Goal: Consume media (video, audio): Consume media (video, audio)

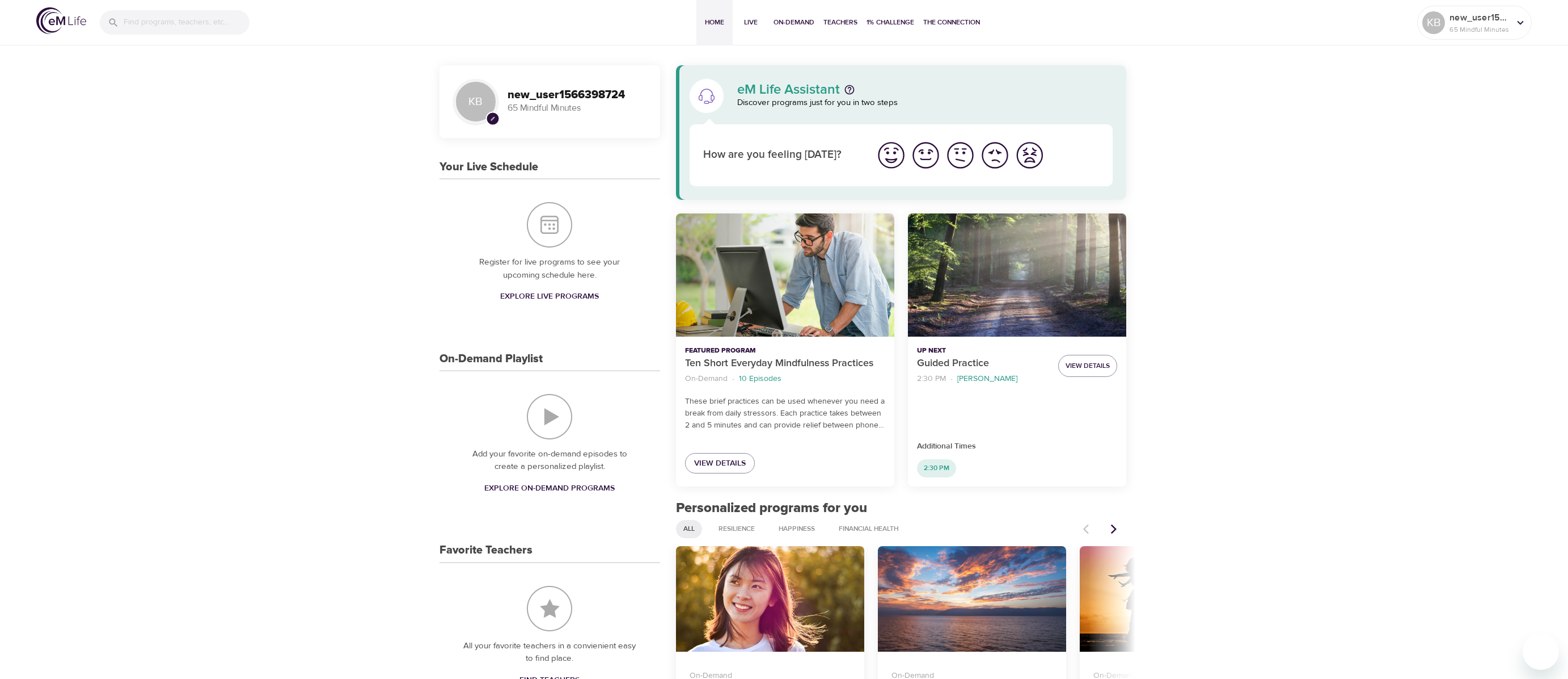
click at [727, 262] on div "Ten Short Everyday Mindfulness Practices" at bounding box center [786, 275] width 219 height 124
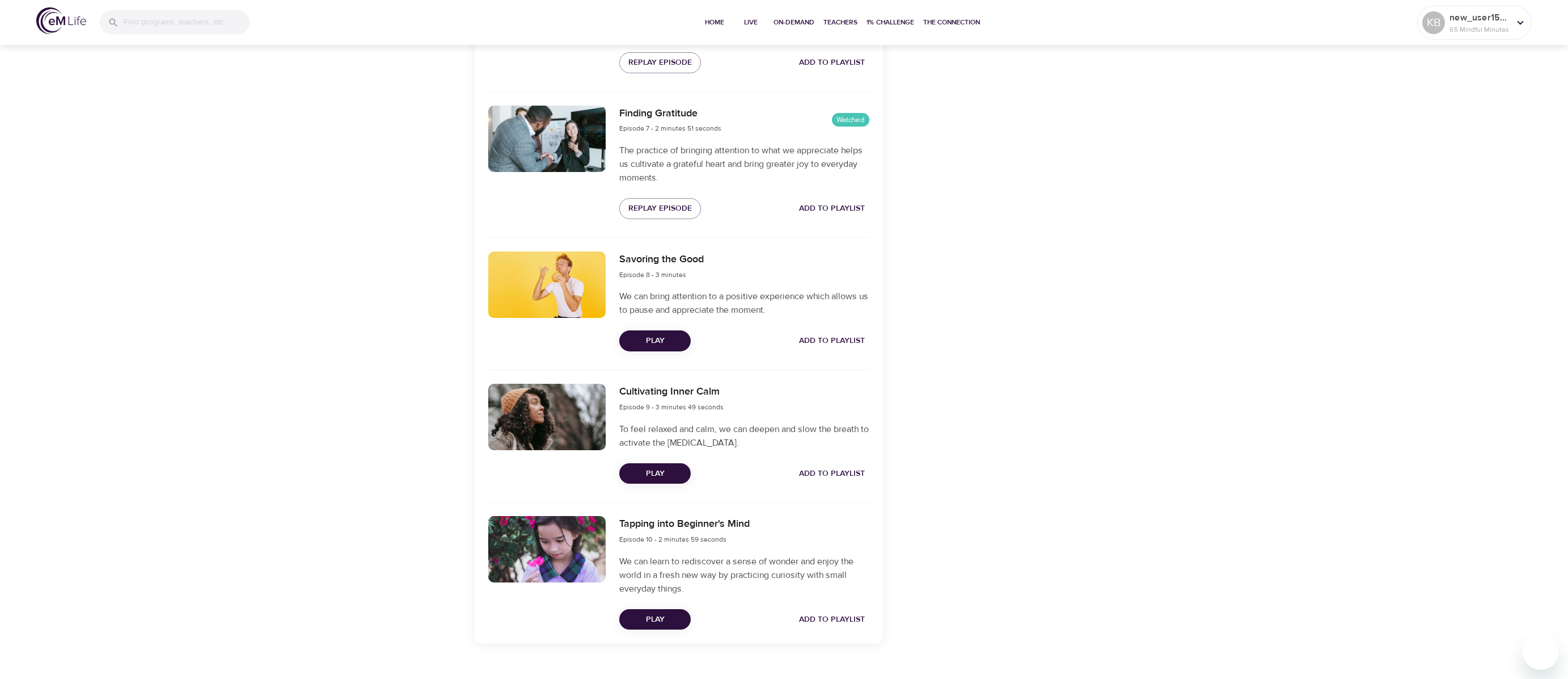
scroll to position [1253, 0]
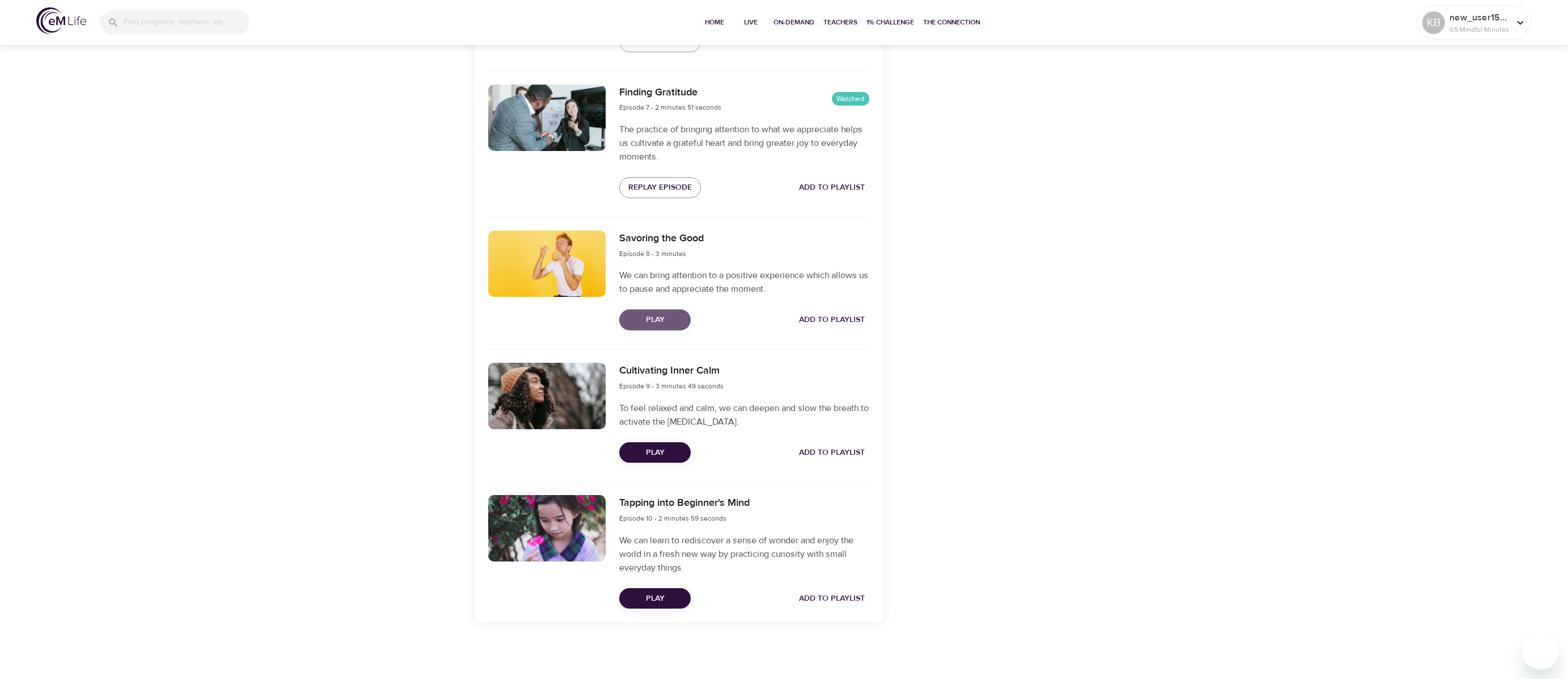
click at [671, 320] on span "Play" at bounding box center [655, 320] width 53 height 14
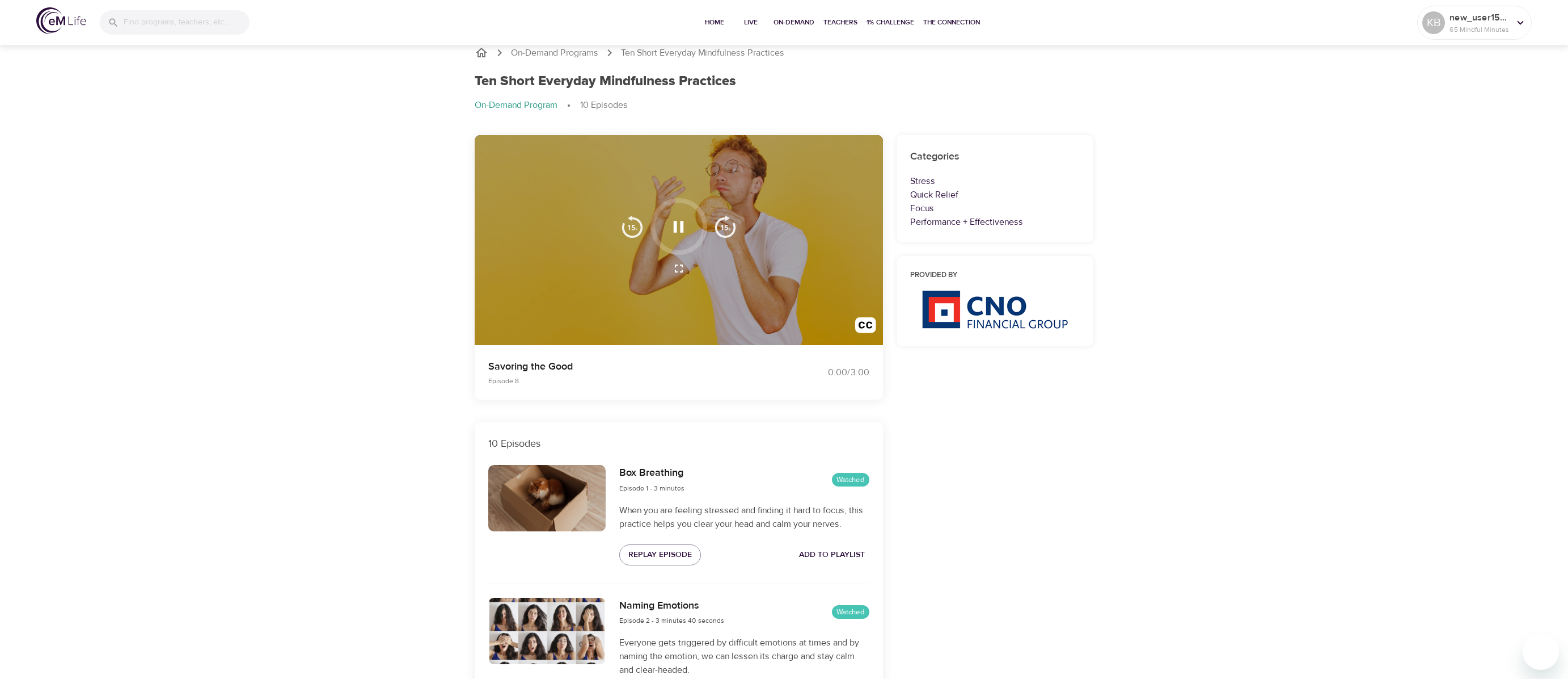
scroll to position [0, 0]
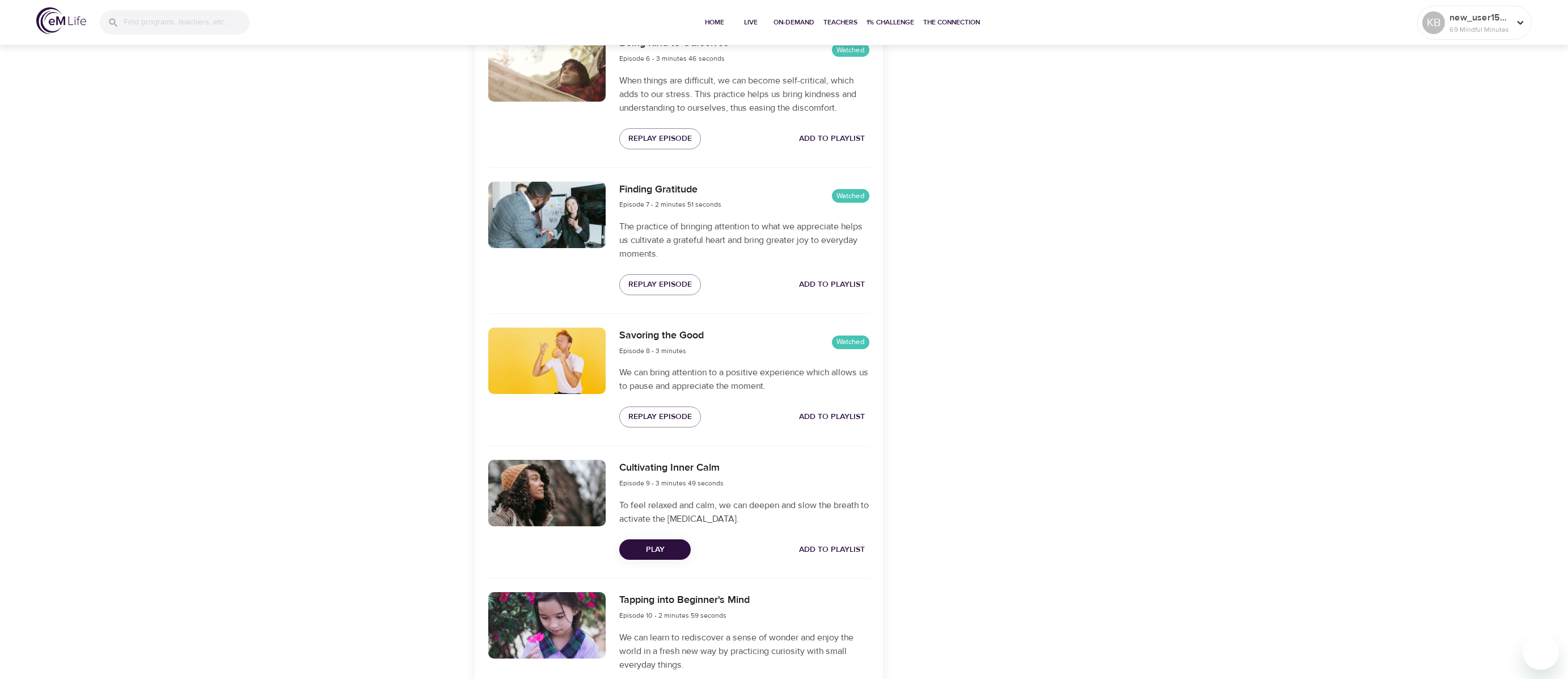
scroll to position [1253, 0]
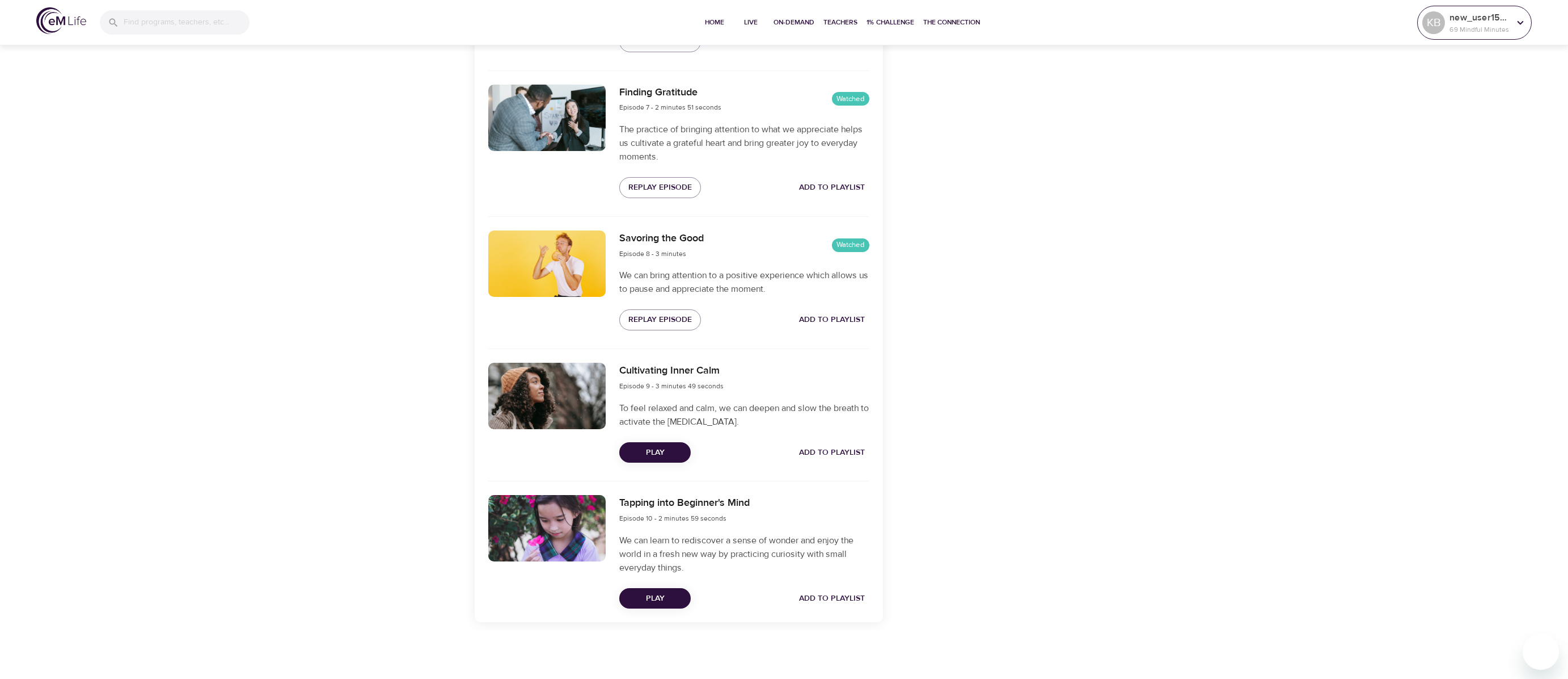
click at [1527, 29] on div at bounding box center [1520, 23] width 17 height 17
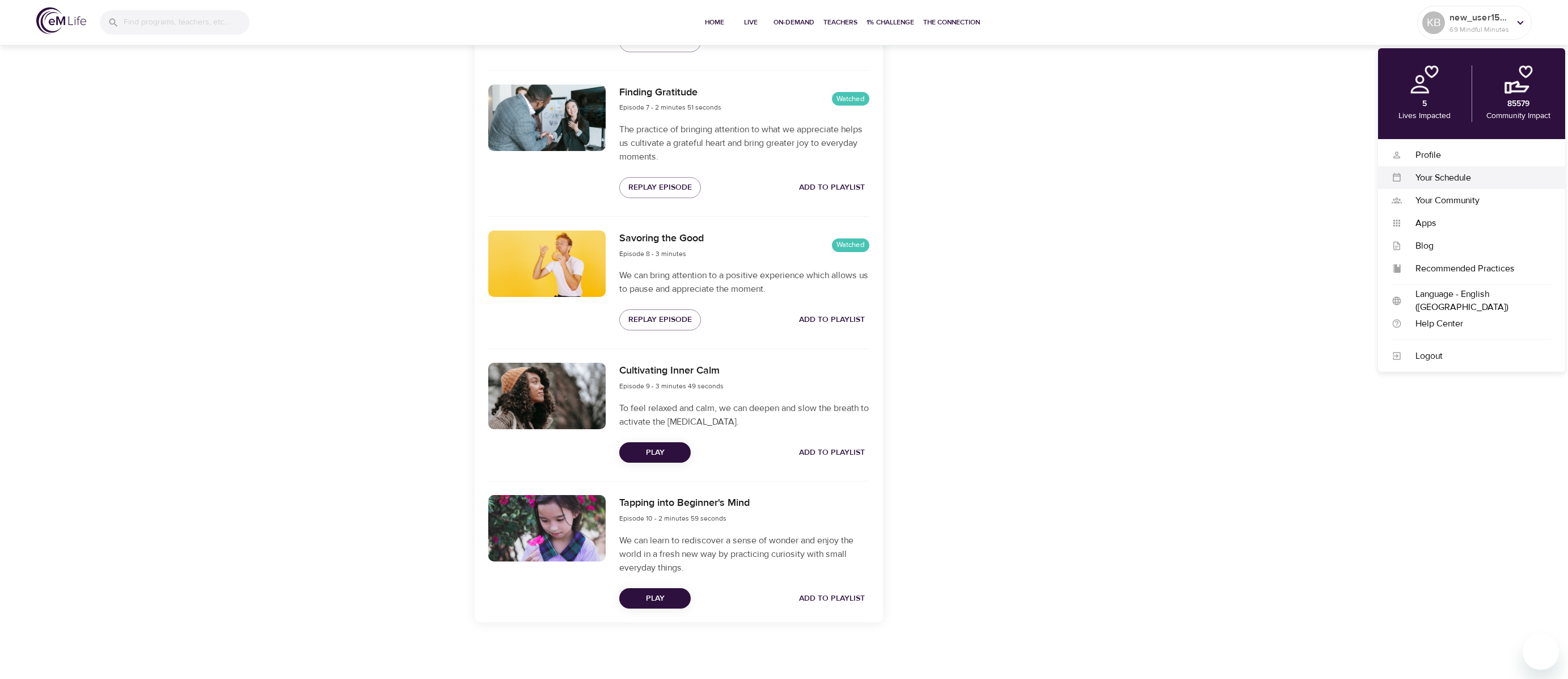
click at [1453, 175] on div "Your Schedule" at bounding box center [1478, 178] width 150 height 13
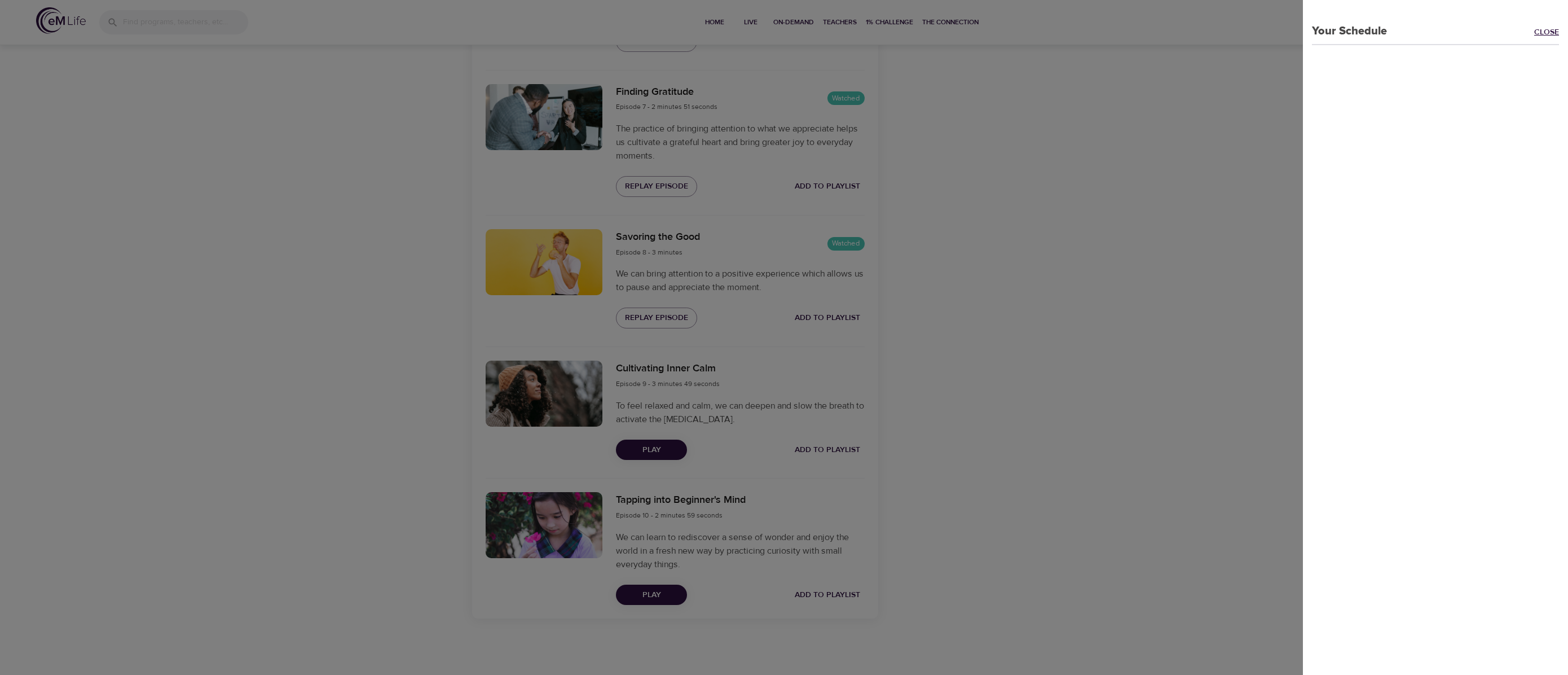
click at [1535, 30] on link "Close" at bounding box center [1552, 33] width 34 height 13
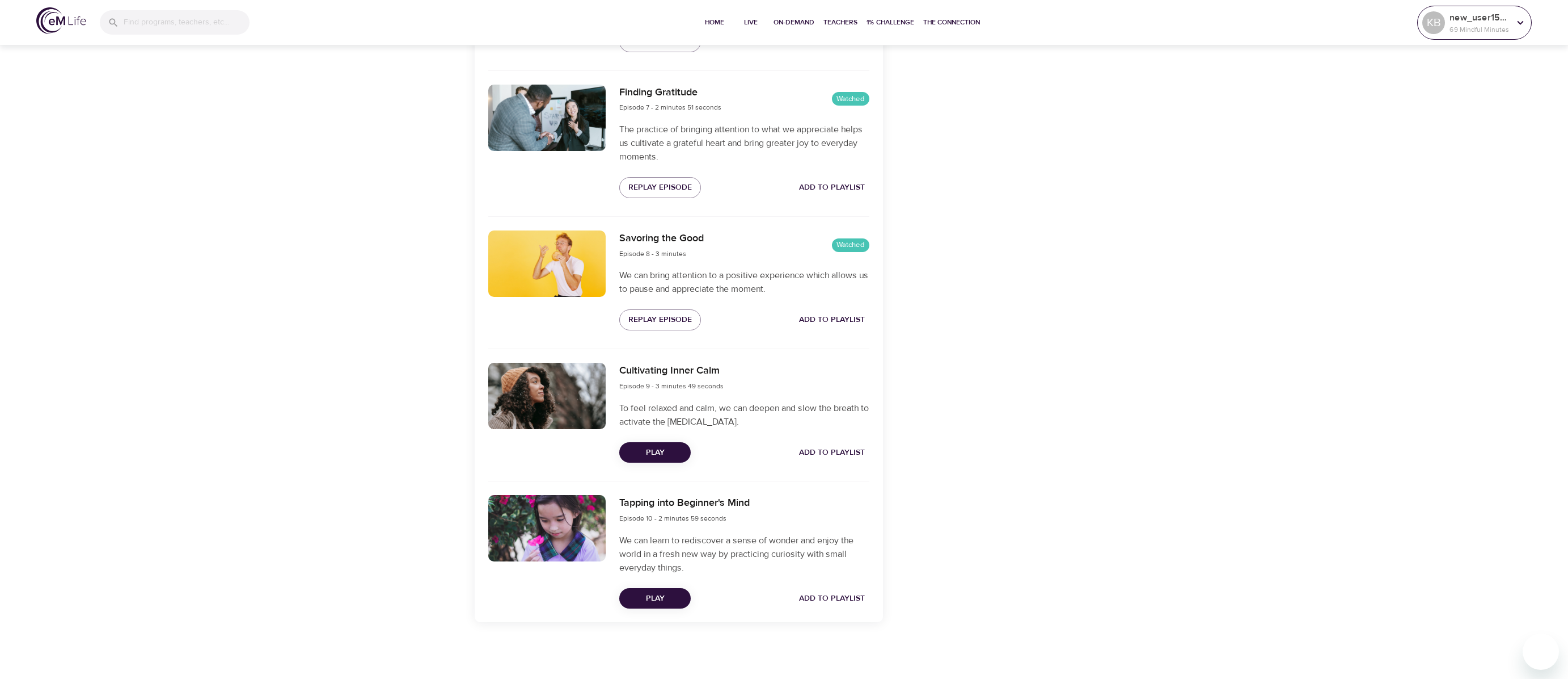
click at [1527, 30] on div at bounding box center [1520, 23] width 17 height 17
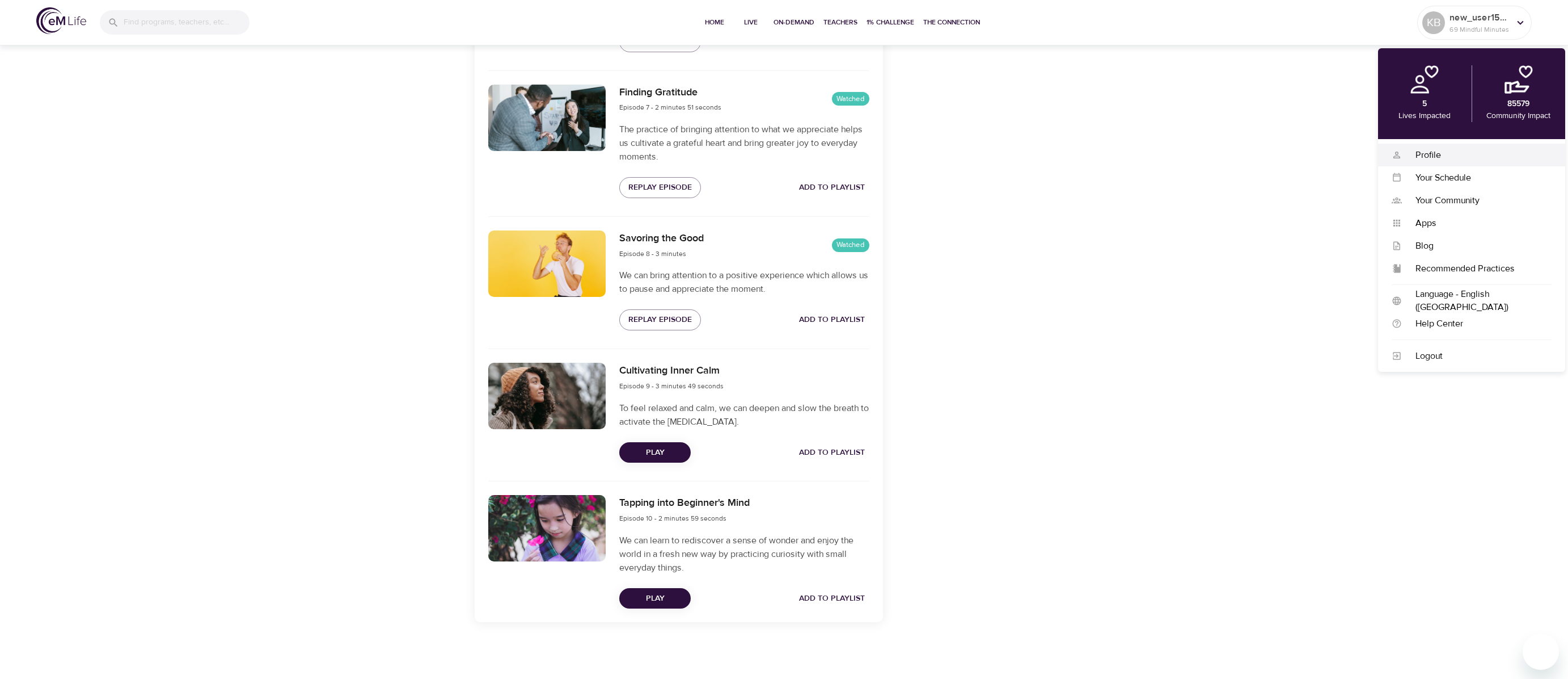
click at [1479, 162] on div "Profile" at bounding box center [1478, 155] width 150 height 13
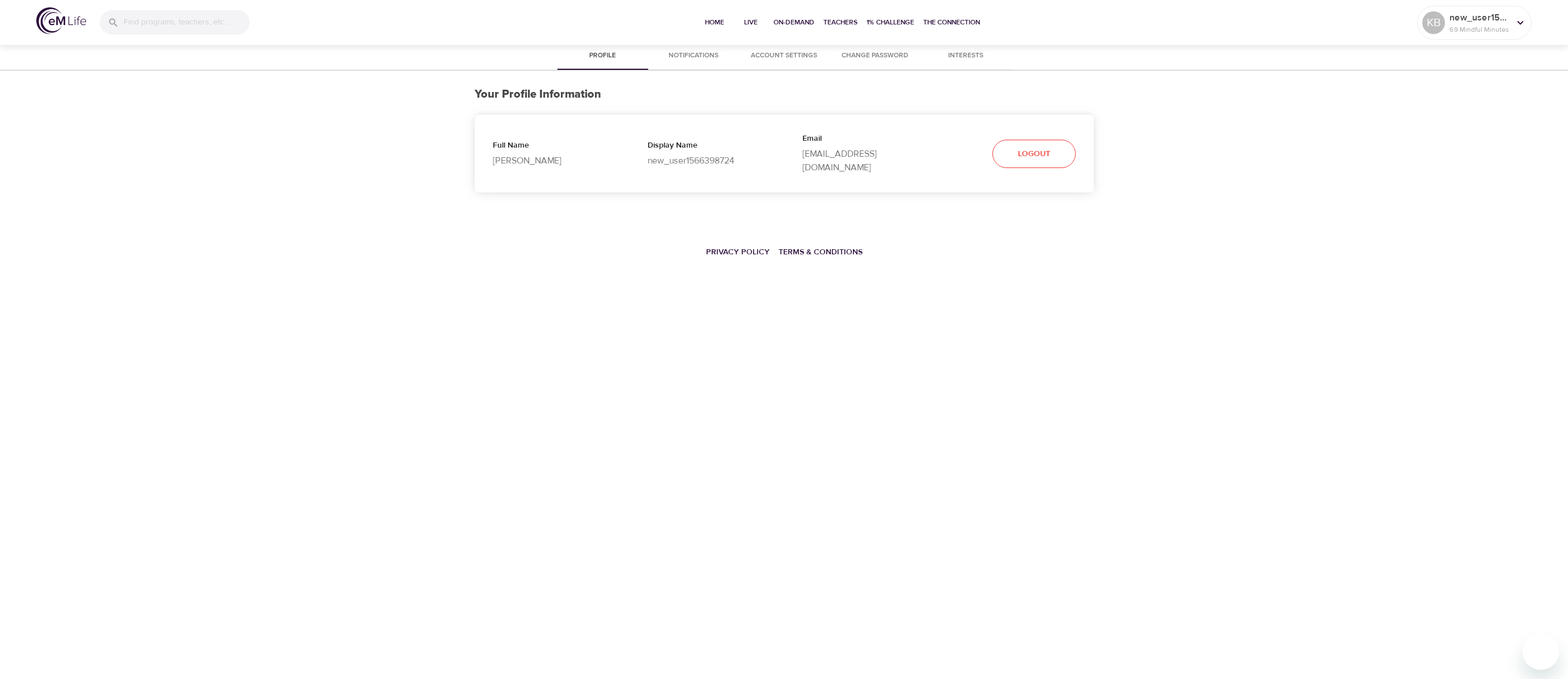
select select "10"
